Goal: Obtain resource: Obtain resource

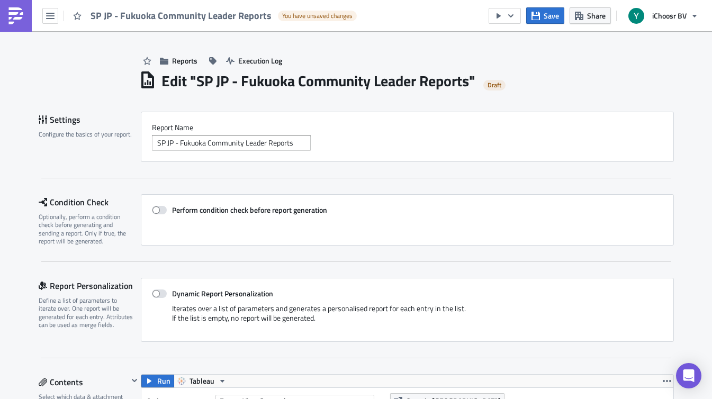
scroll to position [253, 0]
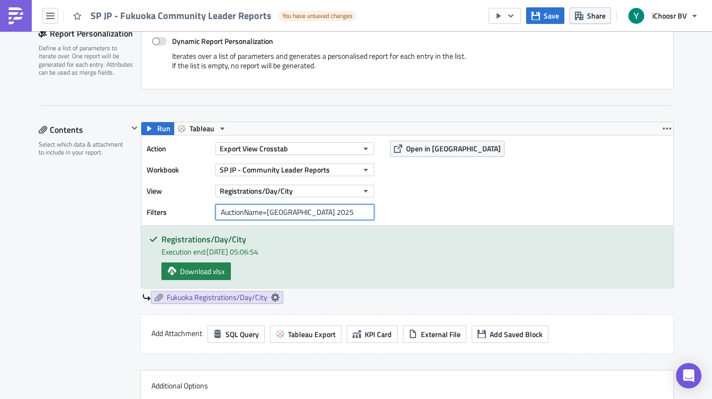
click at [328, 210] on input "AuctionName=[GEOGRAPHIC_DATA] 2025" at bounding box center [294, 212] width 159 height 16
type input "AuctionName=[GEOGRAPHIC_DATA] 2025, [GEOGRAPHIC_DATA] 2025-2"
click at [185, 271] on span "Download xlsx" at bounding box center [202, 271] width 44 height 11
click at [215, 299] on span "Fukuoka Registrations/Day/City" at bounding box center [217, 298] width 101 height 10
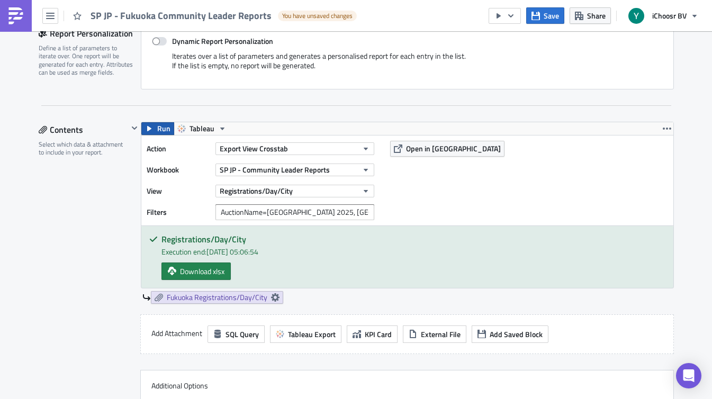
click at [155, 125] on button "Run" at bounding box center [157, 128] width 33 height 13
click at [211, 273] on span "Download xlsx" at bounding box center [202, 271] width 44 height 11
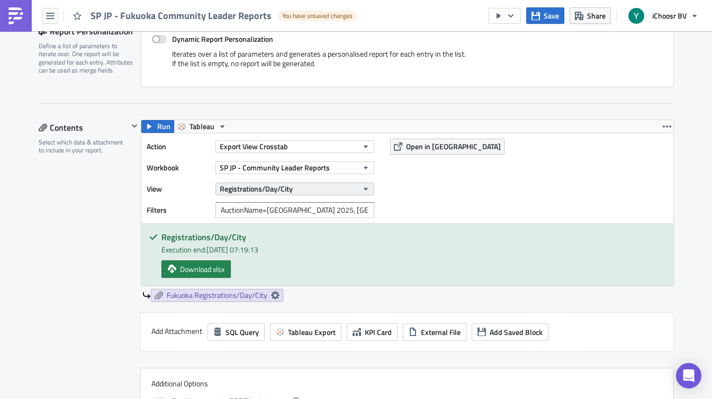
click at [337, 192] on button "Registrations/Day/City" at bounding box center [294, 189] width 159 height 13
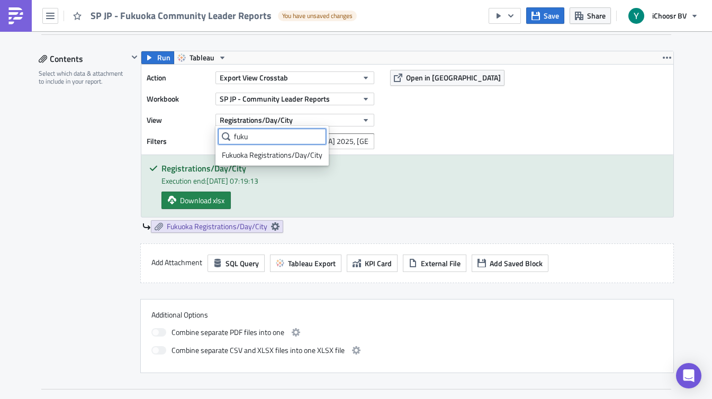
scroll to position [324, 0]
type input "fuku"
click at [294, 151] on div "Fukuoka Registrations/Day/City" at bounding box center [272, 155] width 101 height 11
